Goal: Task Accomplishment & Management: Use online tool/utility

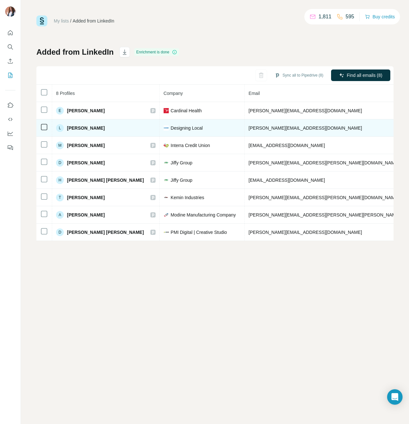
scroll to position [0, 169]
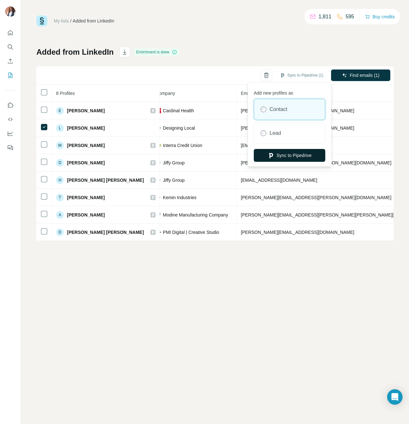
click at [283, 157] on button "Sync to Pipedrive" at bounding box center [289, 155] width 71 height 13
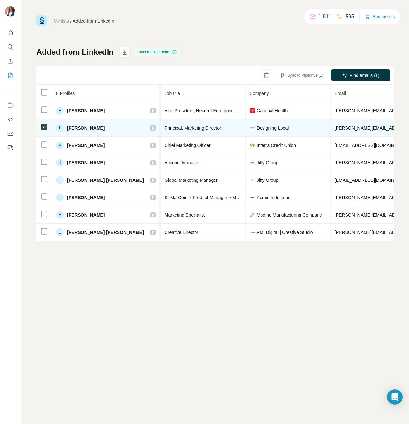
scroll to position [0, 0]
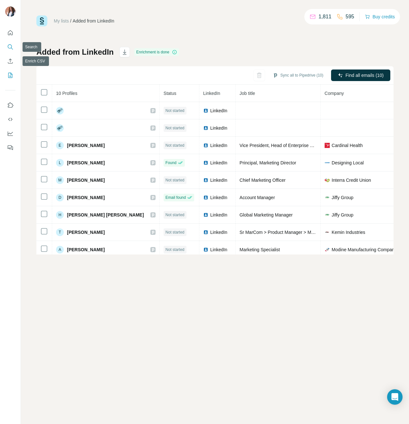
click at [12, 46] on icon "Search" at bounding box center [10, 47] width 6 height 6
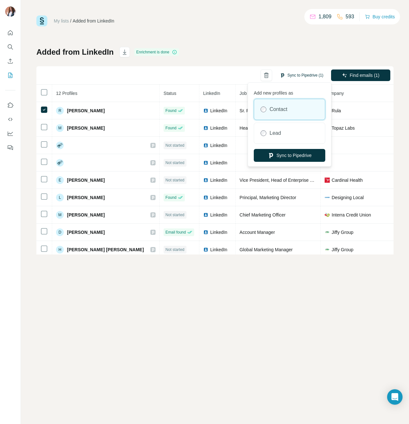
click at [306, 73] on button "Sync to Pipedrive (1)" at bounding box center [301, 75] width 52 height 10
click at [287, 153] on button "Sync to Pipedrive" at bounding box center [289, 155] width 71 height 13
